Goal: Transaction & Acquisition: Purchase product/service

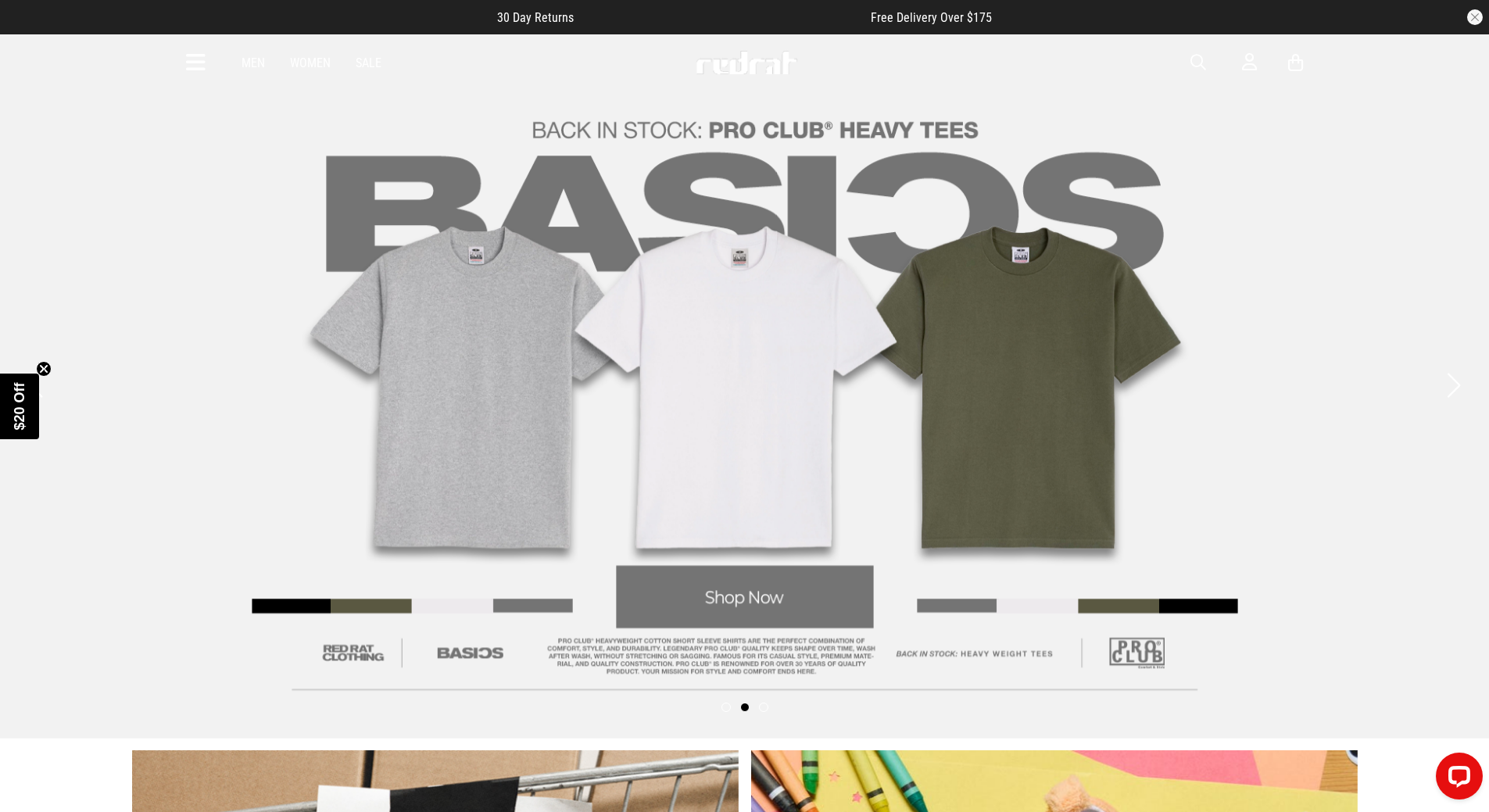
click at [316, 68] on link "Women" at bounding box center [311, 63] width 41 height 15
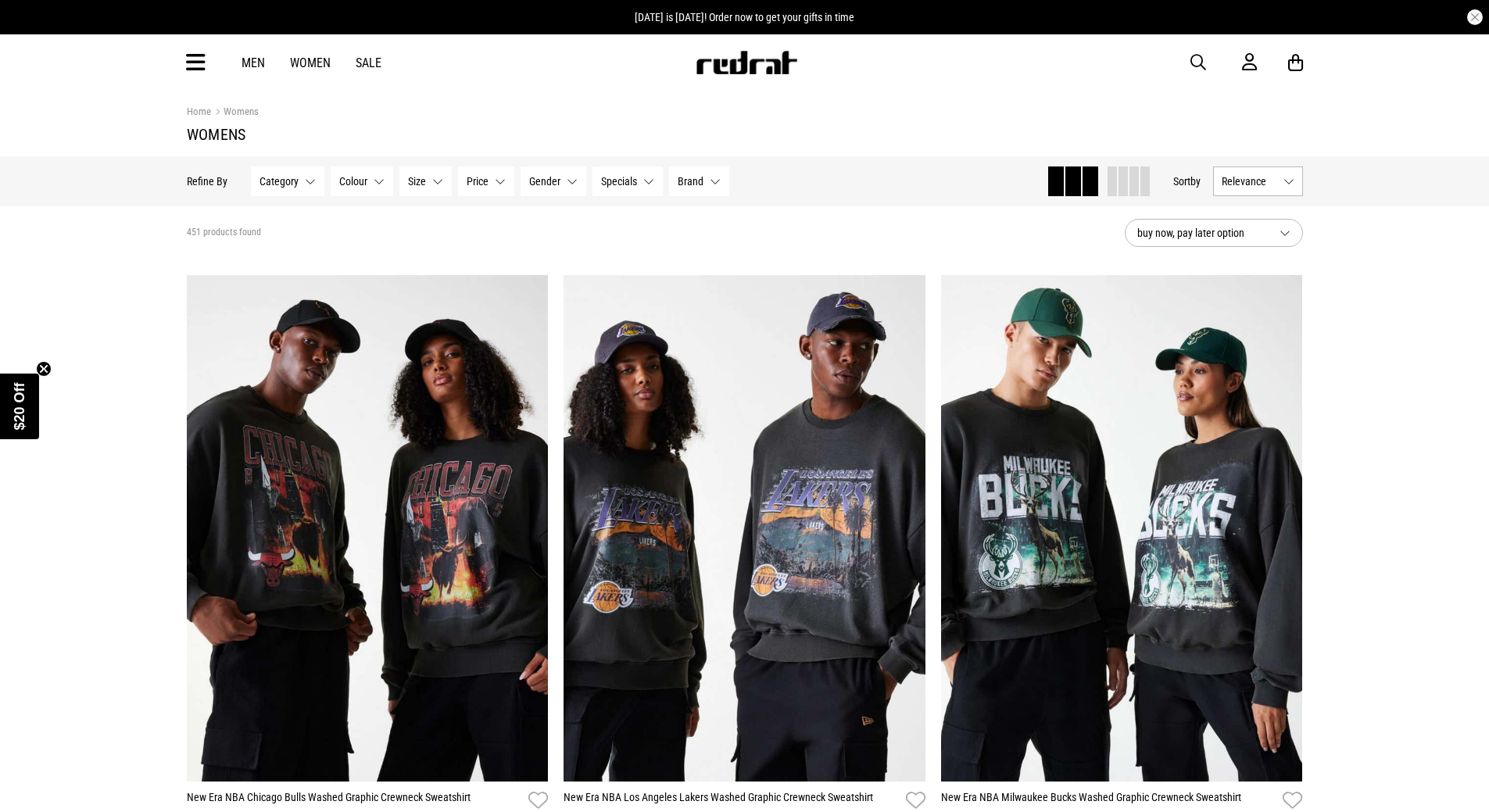
click at [372, 181] on button "Colour None selected" at bounding box center [362, 181] width 63 height 29
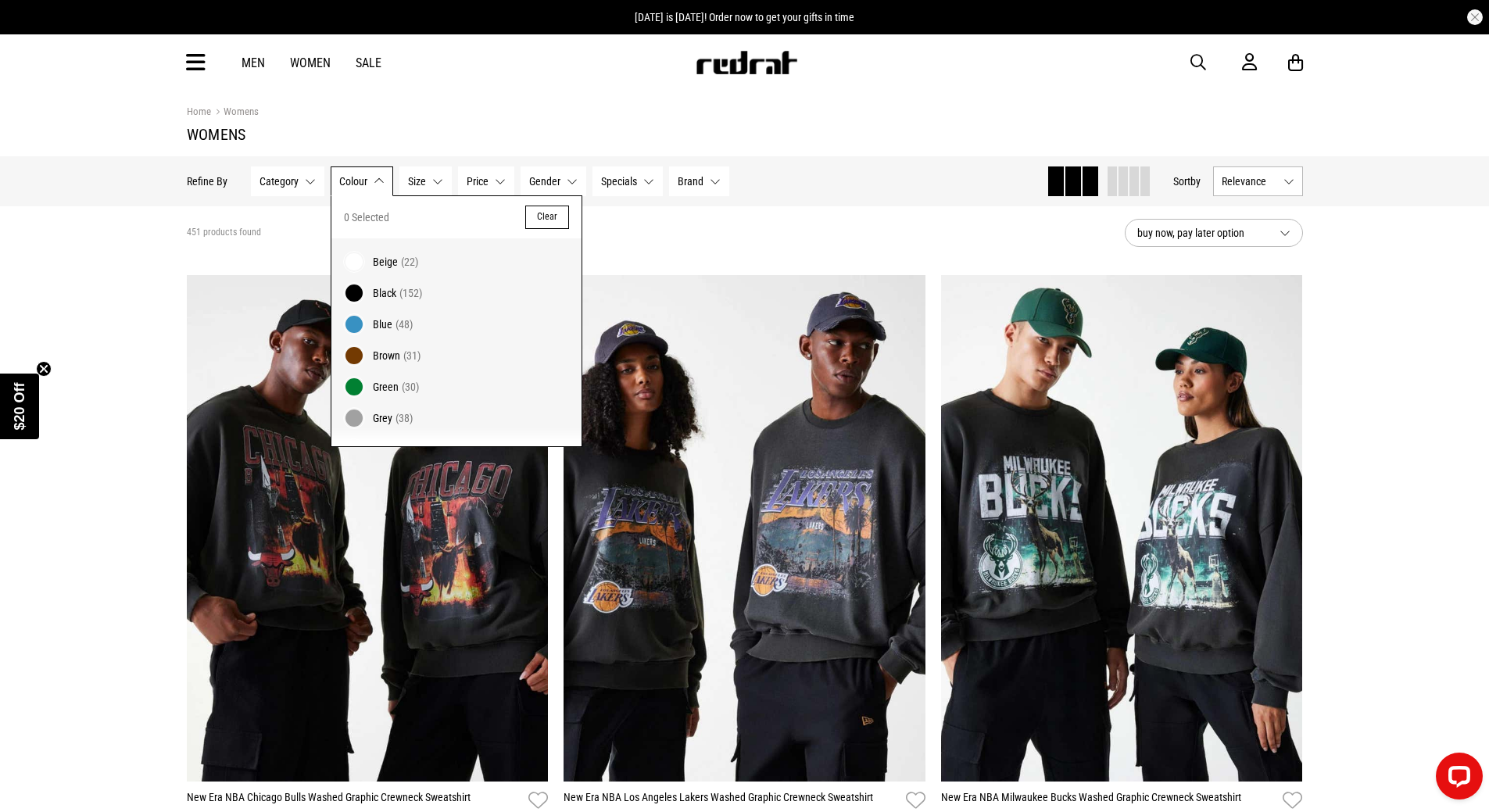
click at [663, 219] on section "451 products found buy now, pay later option" at bounding box center [744, 232] width 1141 height 53
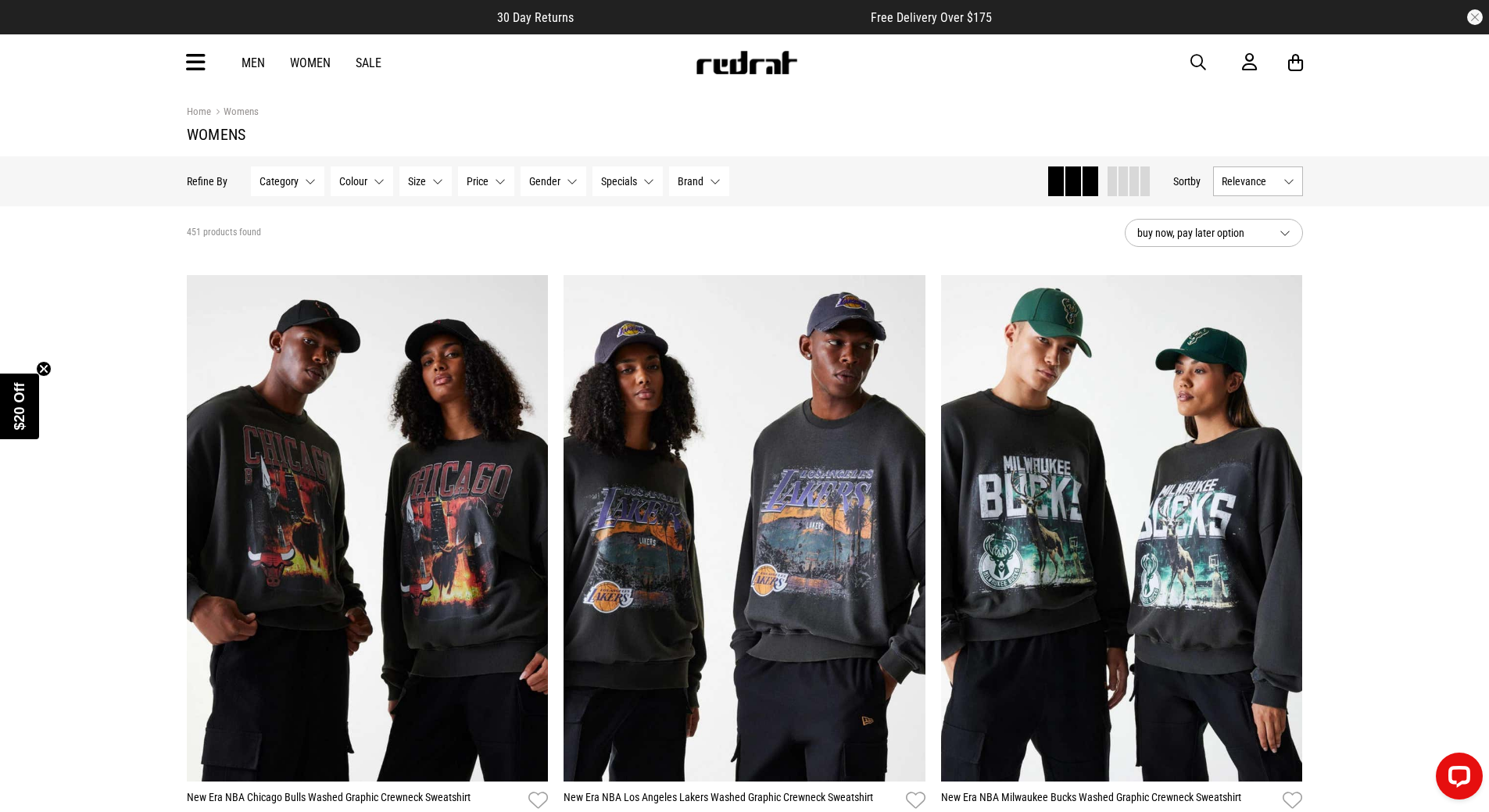
click at [255, 61] on link "Men" at bounding box center [253, 63] width 24 height 15
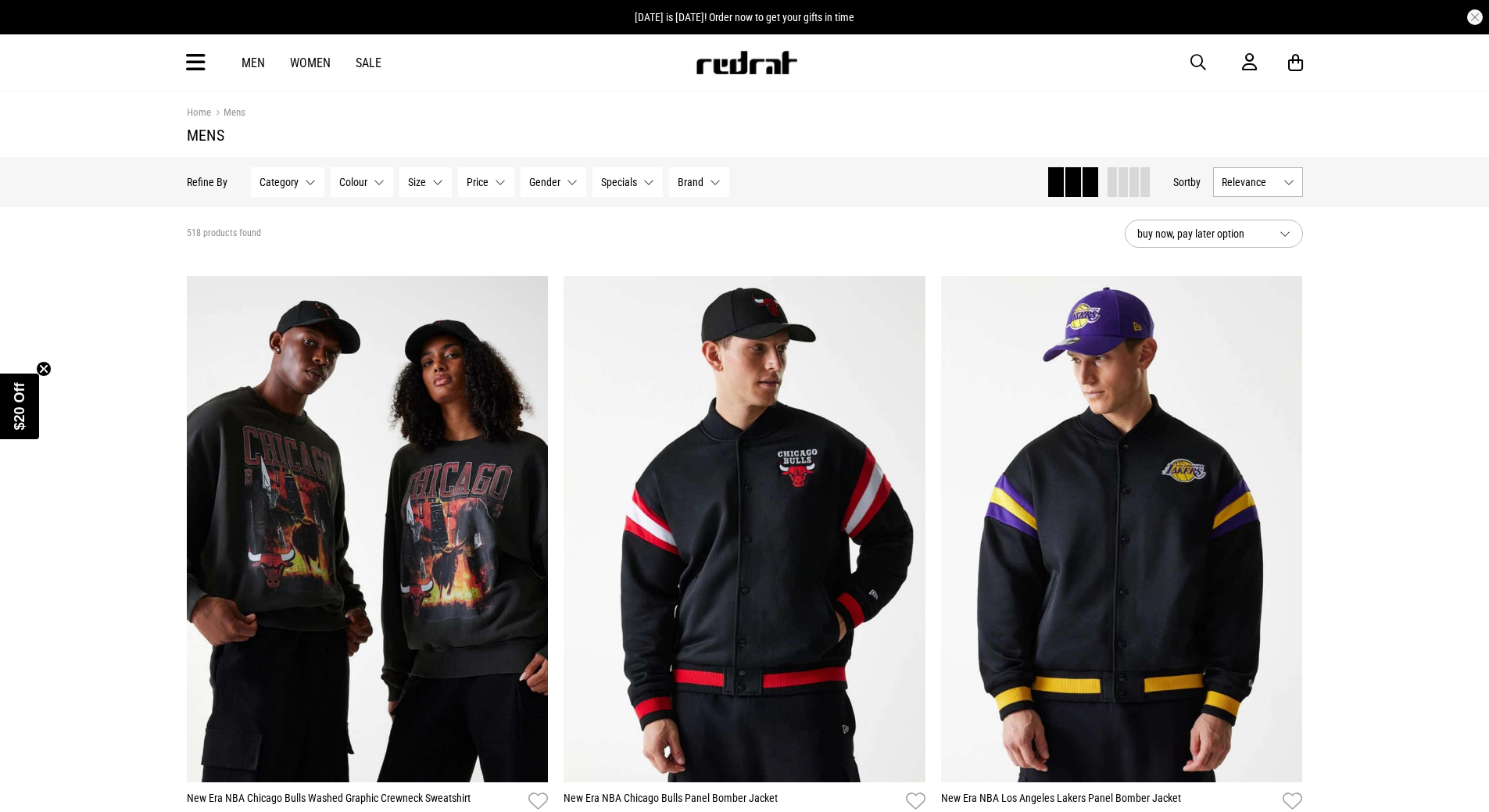
click at [370, 185] on button "Colour None selected" at bounding box center [362, 182] width 63 height 29
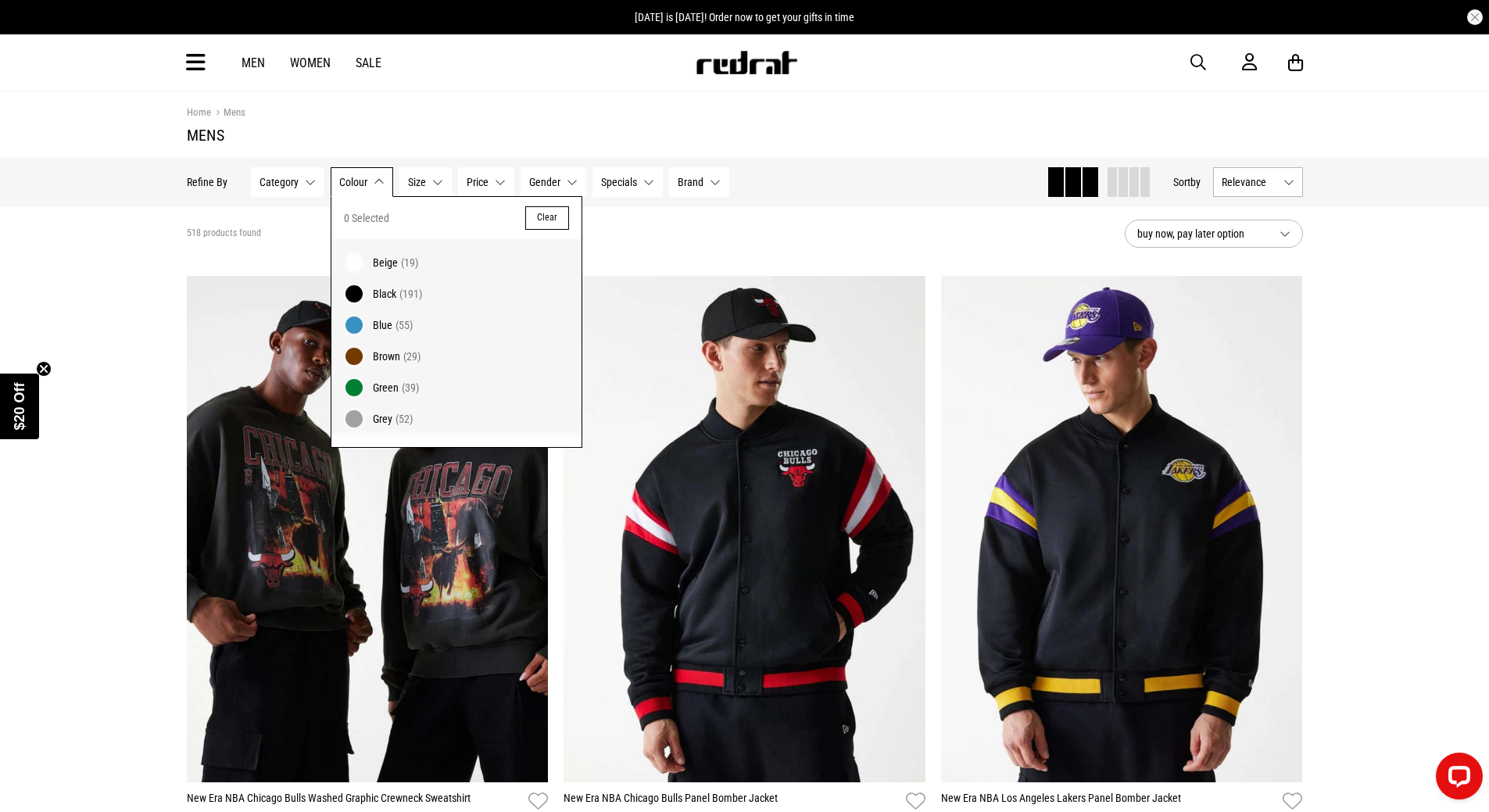
click at [355, 261] on span at bounding box center [354, 262] width 22 height 22
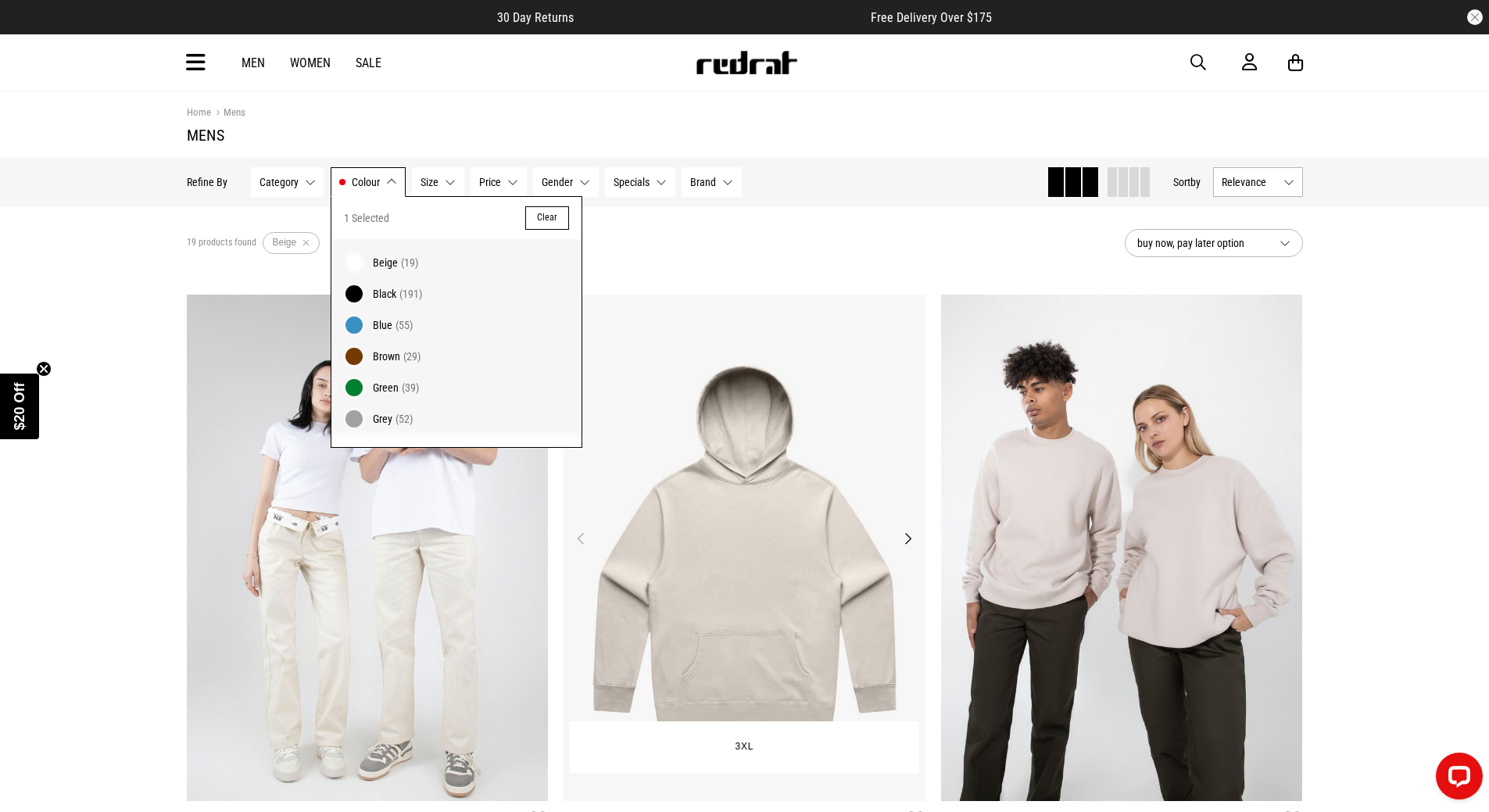
scroll to position [234, 0]
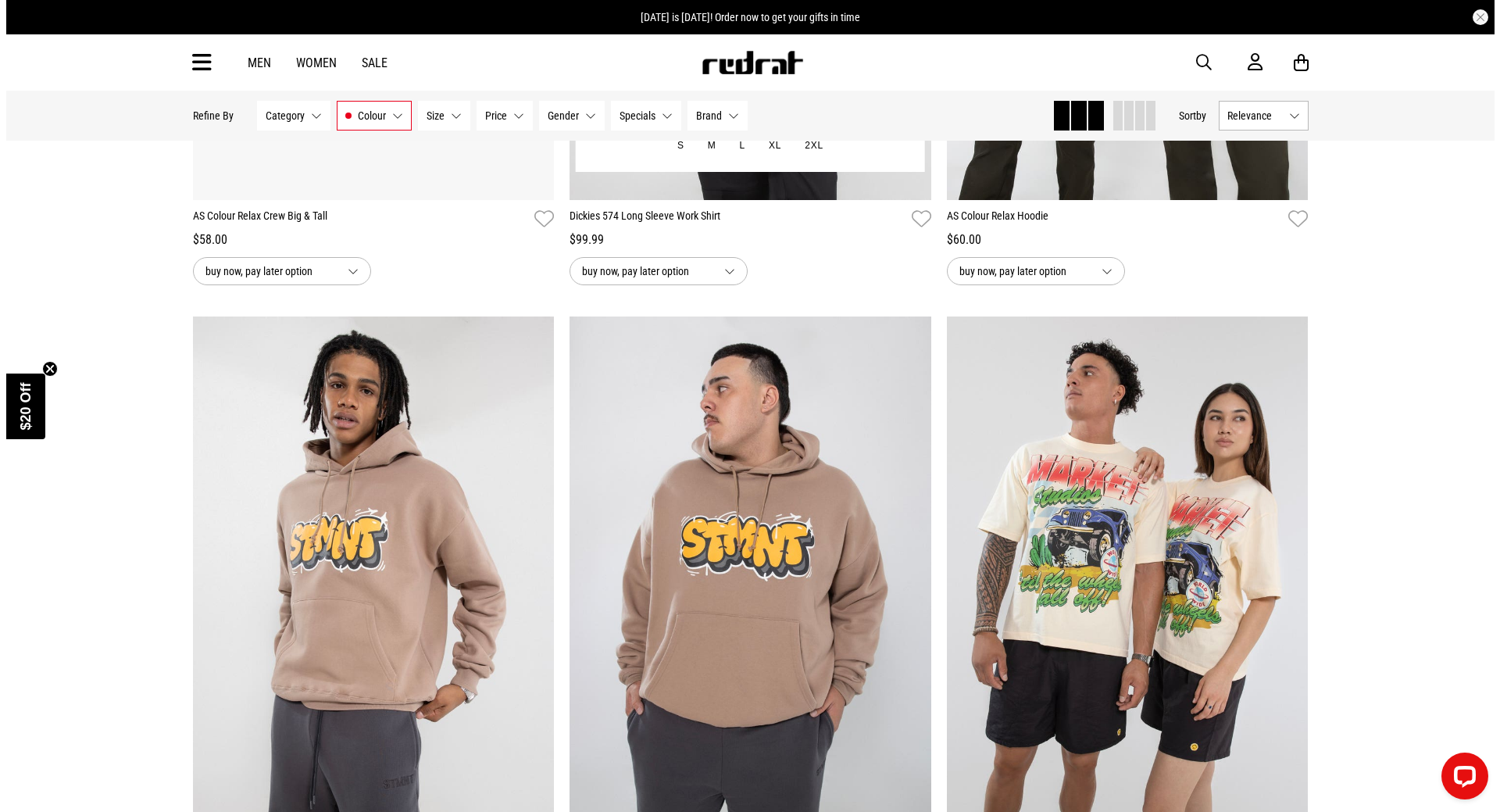
scroll to position [1250, 0]
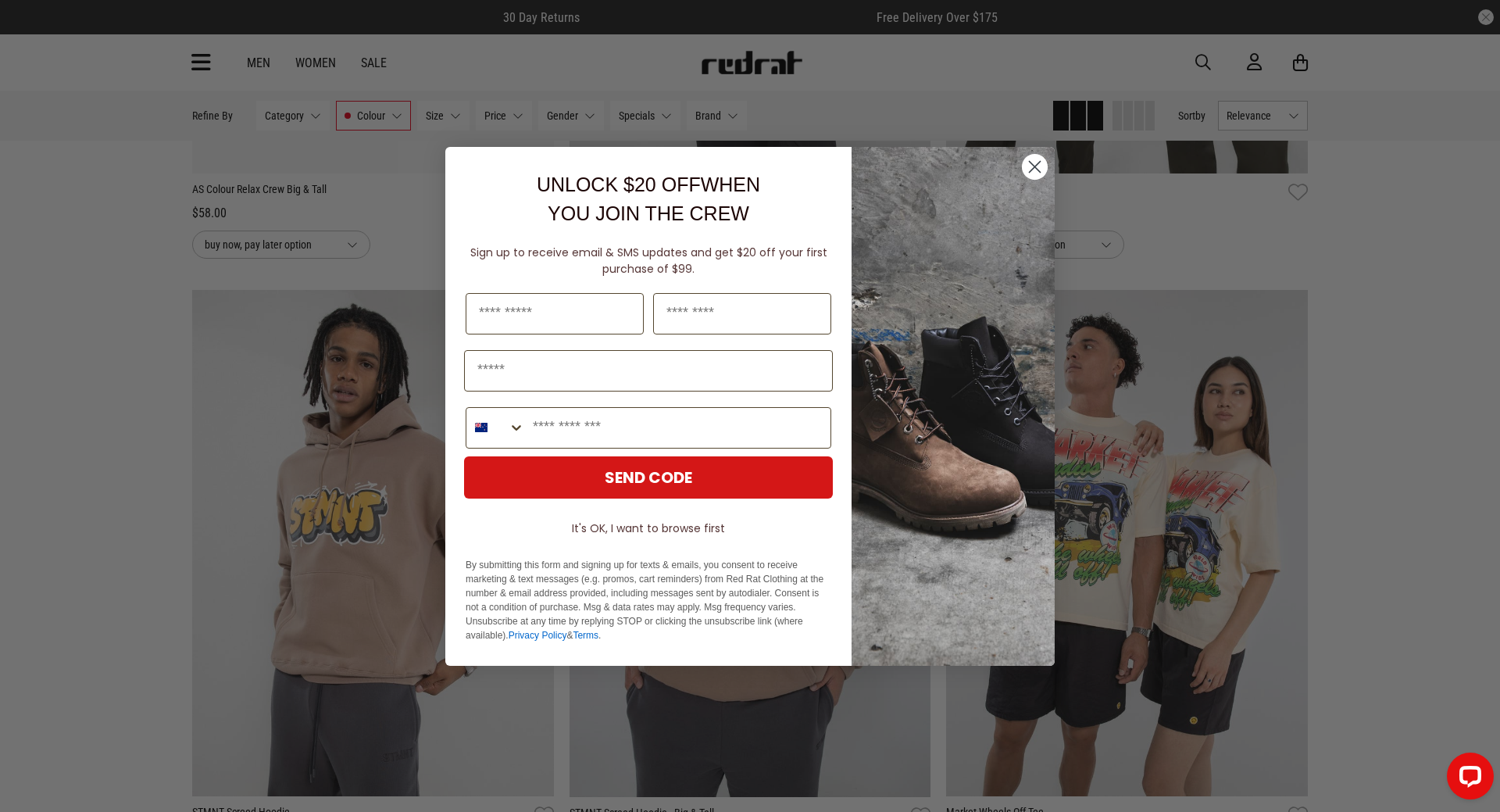
click at [1037, 167] on circle "Close dialog" at bounding box center [1035, 166] width 26 height 26
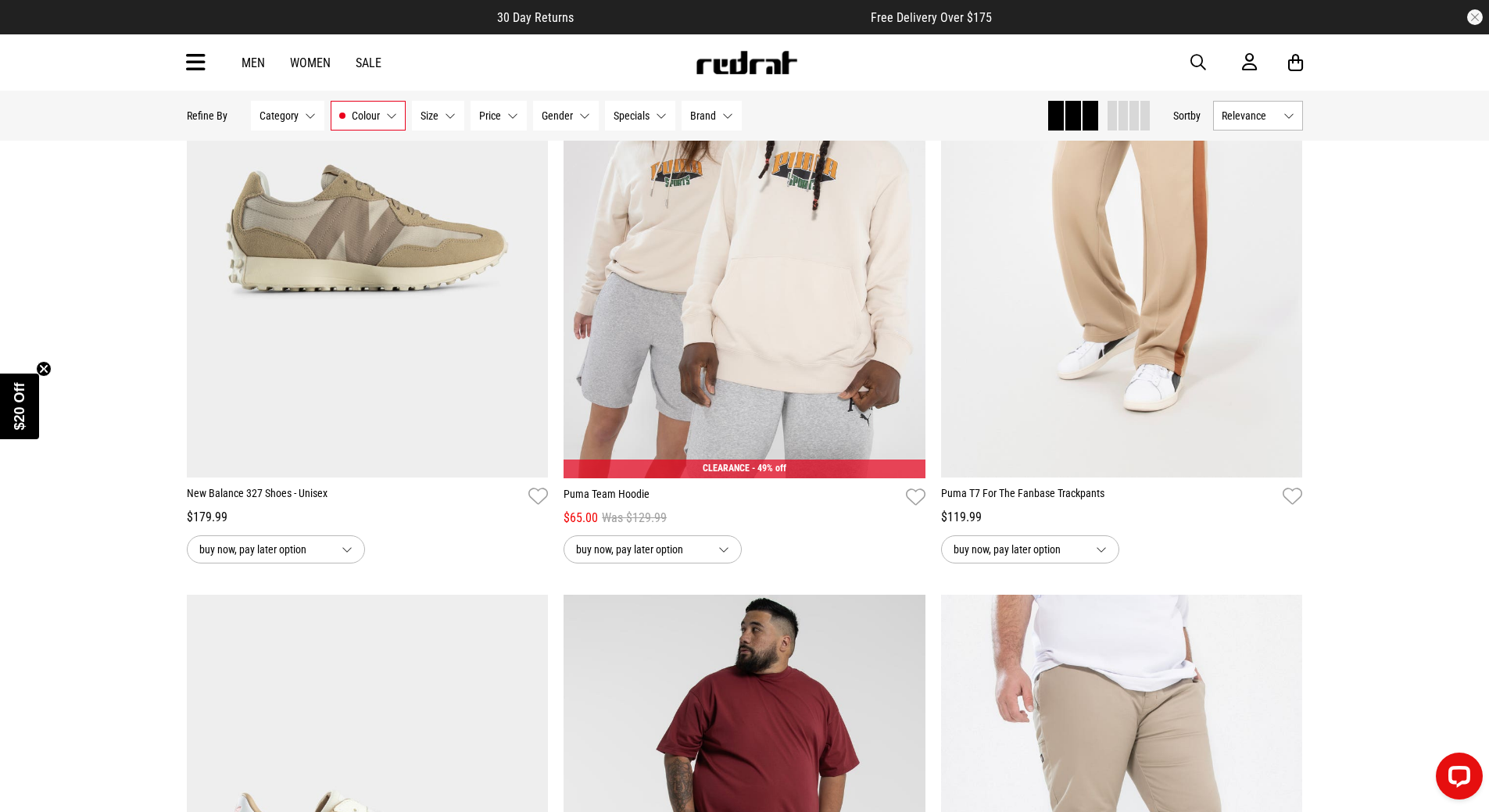
scroll to position [2813, 0]
